Goal: Task Accomplishment & Management: Complete application form

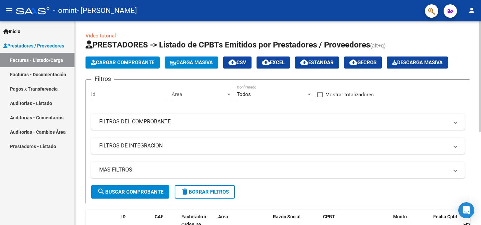
click at [130, 63] on span "Cargar Comprobante" at bounding box center [122, 62] width 63 height 6
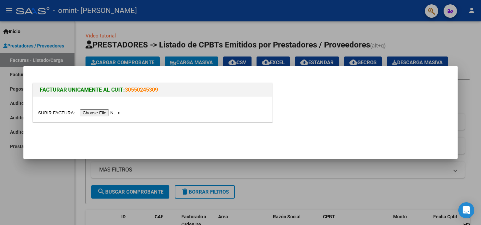
click at [52, 183] on div at bounding box center [240, 112] width 481 height 225
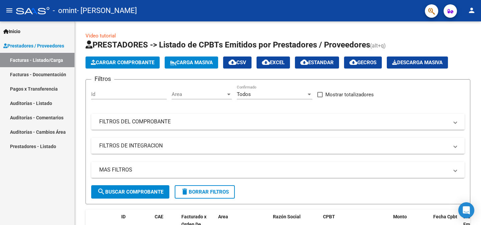
click at [24, 60] on link "Facturas - Listado/Carga" at bounding box center [37, 60] width 75 height 14
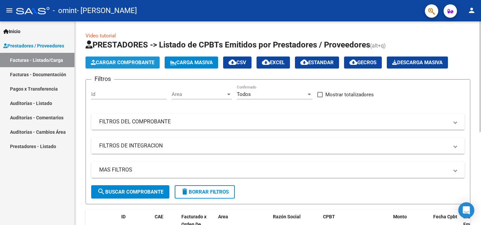
click at [152, 63] on span "Cargar Comprobante" at bounding box center [122, 62] width 63 height 6
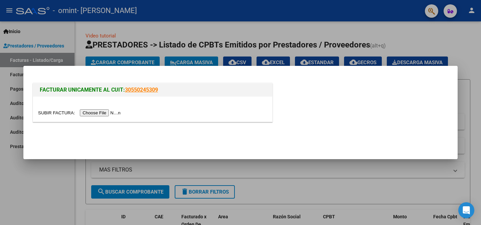
click at [103, 114] on input "file" at bounding box center [80, 112] width 85 height 7
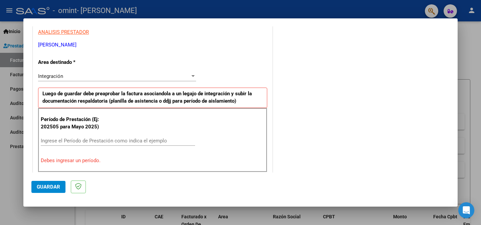
scroll to position [126, 0]
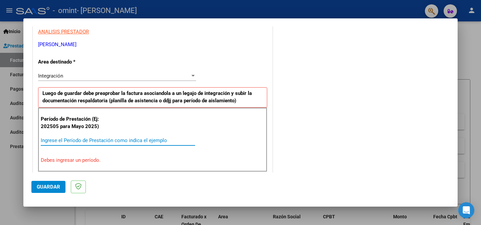
click at [78, 140] on input "Ingrese el Período de Prestación como indica el ejemplo" at bounding box center [118, 140] width 154 height 6
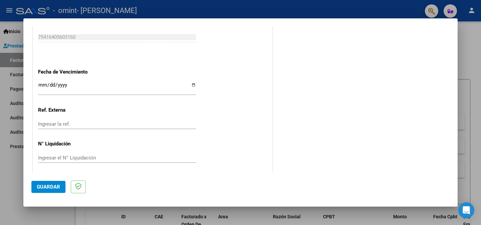
scroll to position [442, 0]
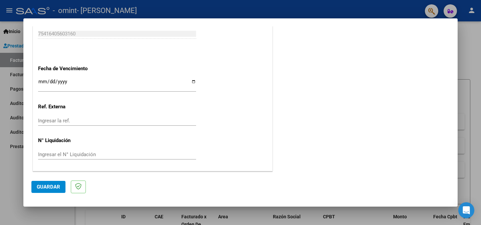
type input "202509"
click at [52, 187] on span "Guardar" at bounding box center [48, 187] width 23 height 6
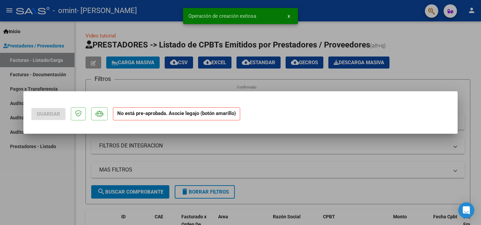
scroll to position [0, 0]
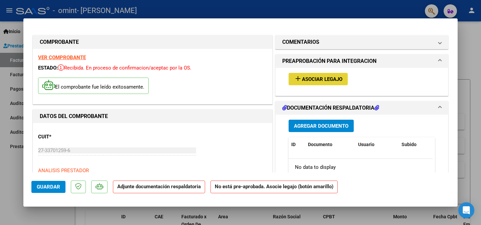
click at [318, 81] on span "Asociar Legajo" at bounding box center [322, 79] width 40 height 6
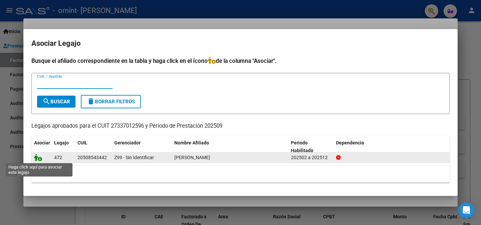
click at [38, 159] on icon at bounding box center [38, 157] width 8 height 7
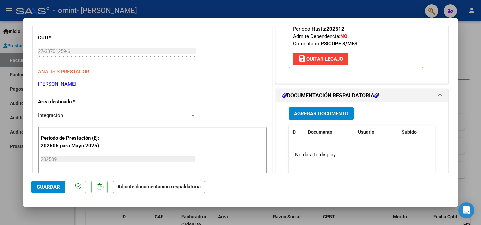
scroll to position [108, 0]
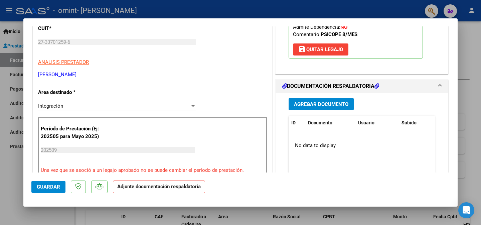
click at [334, 103] on span "Agregar Documento" at bounding box center [321, 104] width 54 height 6
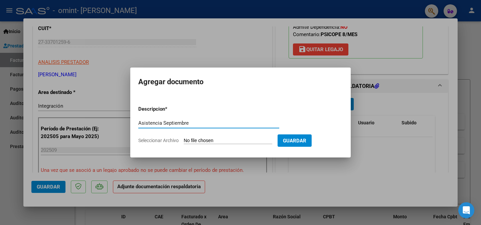
type input "Asistencia Septiembre"
click at [198, 143] on input "Seleccionar Archivo" at bounding box center [228, 141] width 89 height 6
type input "C:\fakepath\8 Asistencia Septiem.pdf"
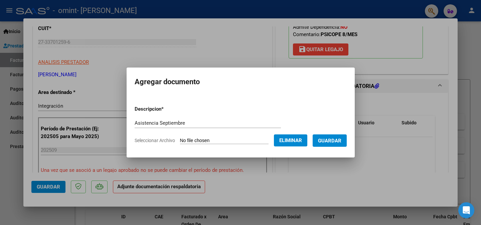
click at [337, 139] on span "Guardar" at bounding box center [329, 141] width 23 height 6
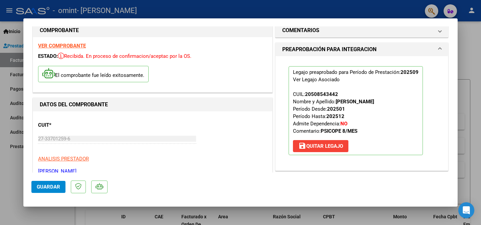
scroll to position [0, 0]
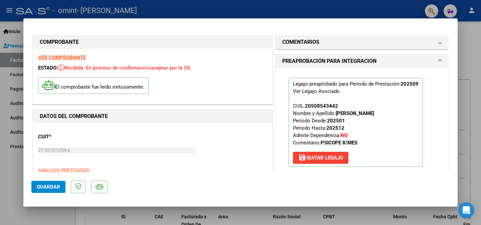
click at [51, 186] on span "Guardar" at bounding box center [48, 187] width 23 height 6
click at [472, 61] on div at bounding box center [240, 112] width 481 height 225
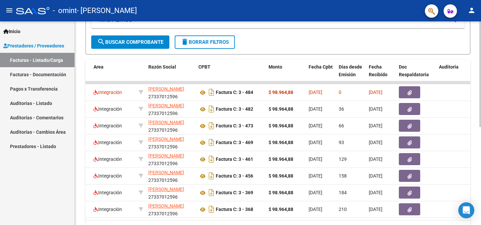
scroll to position [150, 0]
